Goal: Transaction & Acquisition: Download file/media

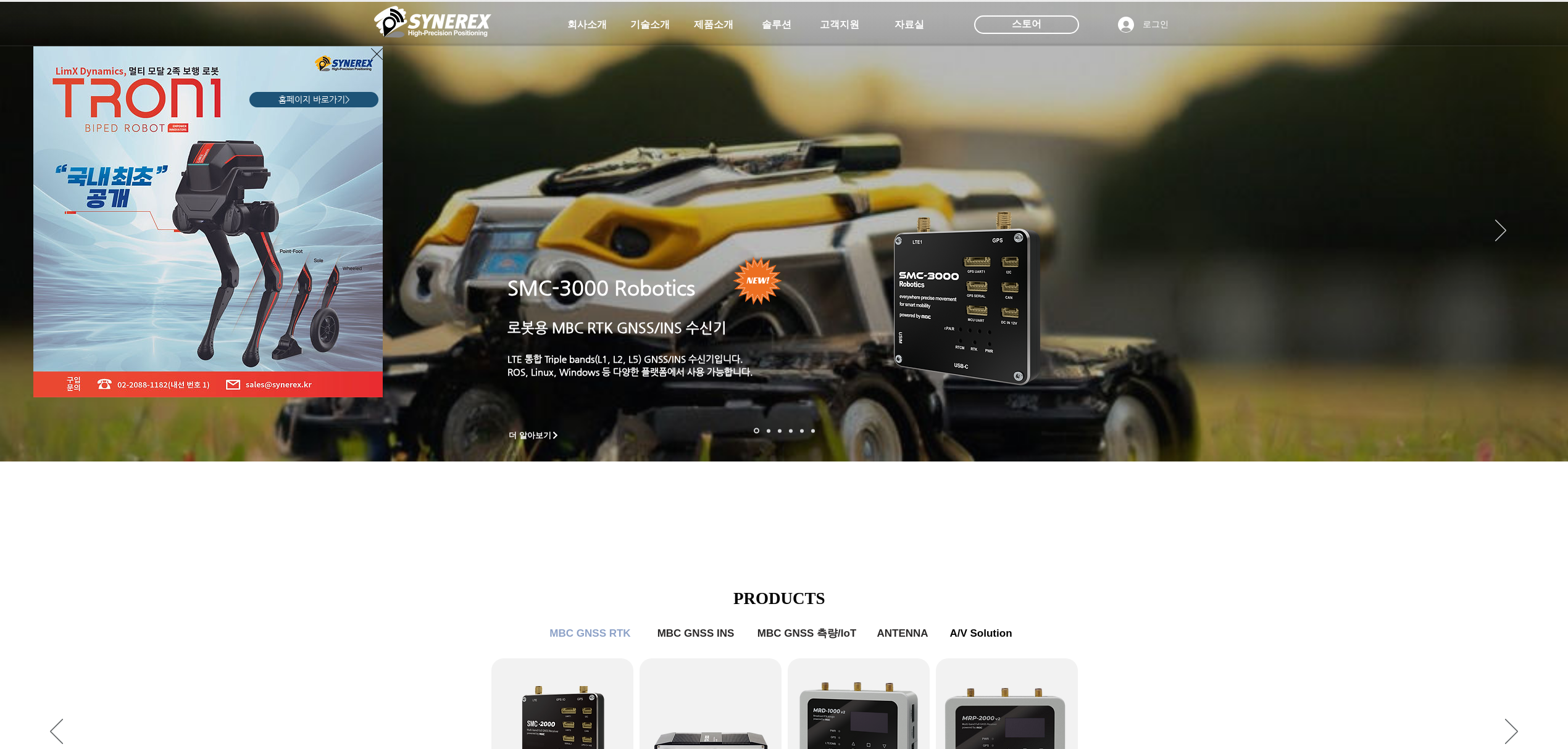
click at [517, 521] on div "LimX Dinamics" at bounding box center [784, 374] width 1568 height 749
click at [527, 674] on div "LimX Dinamics" at bounding box center [784, 374] width 1568 height 749
click at [568, 704] on div "LimX Dinamics" at bounding box center [784, 374] width 1568 height 749
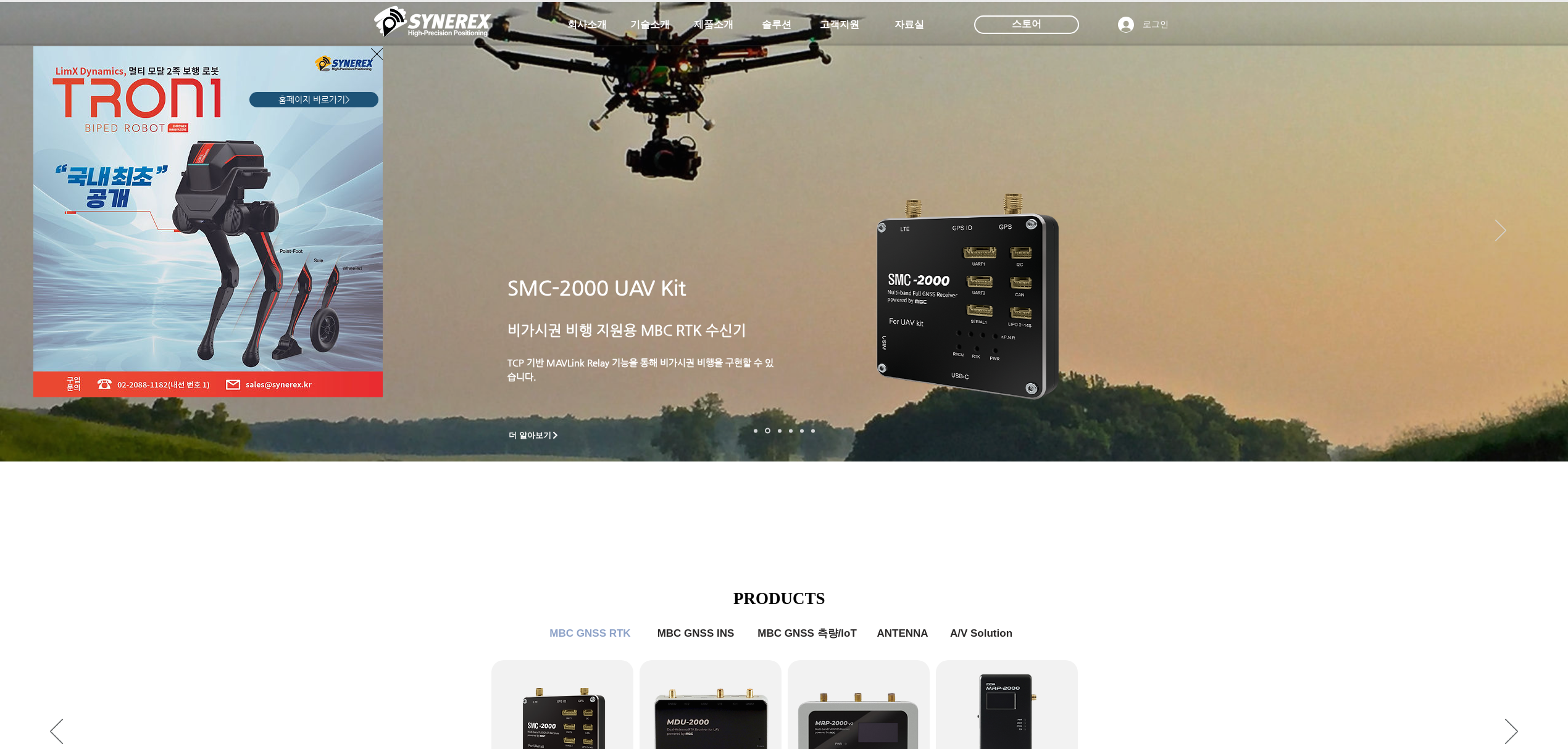
scroll to position [329, 0]
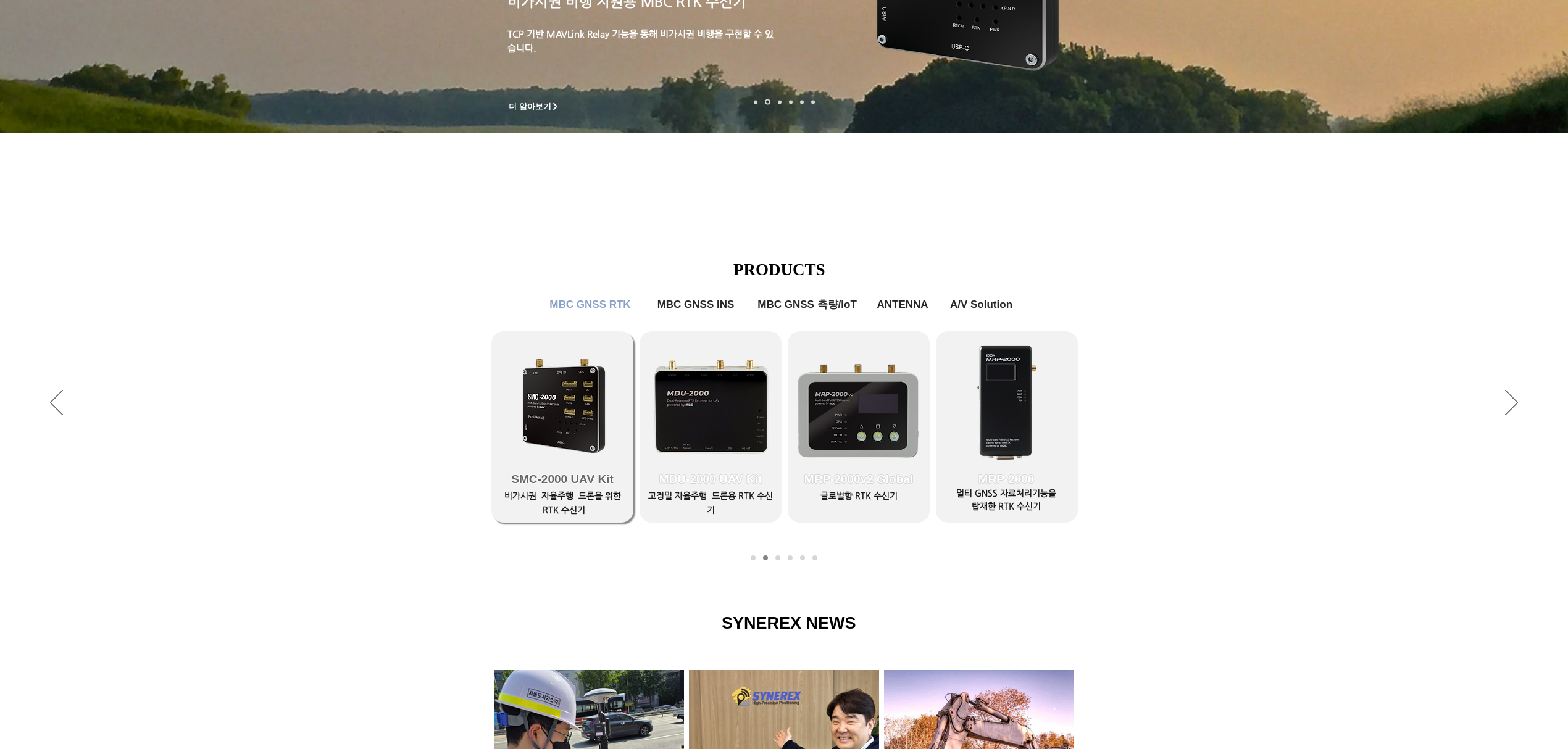
click at [589, 392] on link "SMC-2000 UAV Kit" at bounding box center [561, 426] width 142 height 191
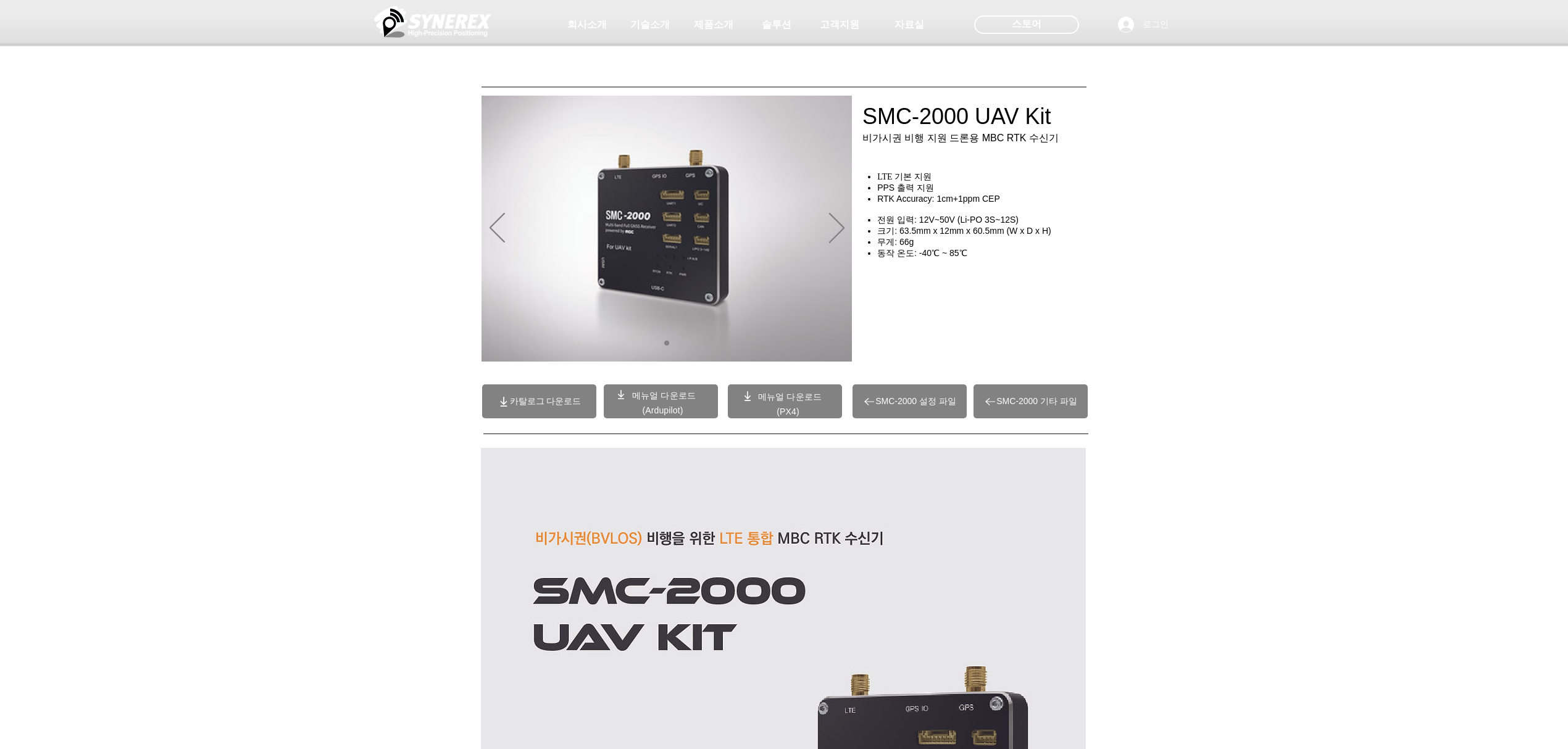
click at [666, 398] on span "메뉴얼 다운로드" at bounding box center [663, 396] width 64 height 10
click at [557, 404] on span "카탈로그 다운로드" at bounding box center [546, 401] width 71 height 11
click at [791, 400] on span "메뉴얼 다운로드" at bounding box center [790, 396] width 64 height 10
